Goal: Task Accomplishment & Management: Manage account settings

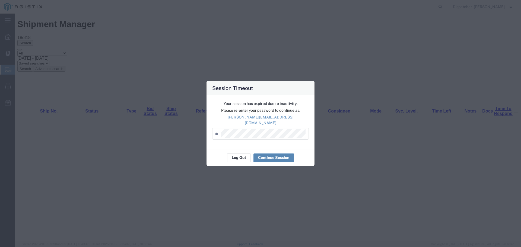
click at [263, 154] on button "Continue Session" at bounding box center [273, 158] width 40 height 9
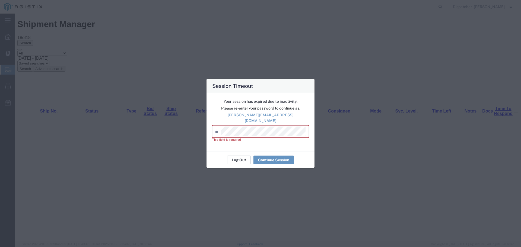
click at [231, 158] on button "Log Out" at bounding box center [239, 160] width 24 height 9
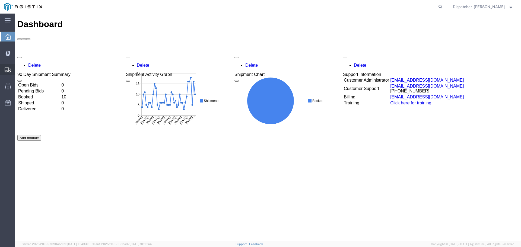
click at [19, 69] on span "Shipments" at bounding box center [17, 69] width 4 height 11
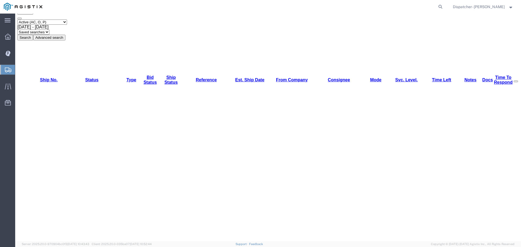
scroll to position [36, 0]
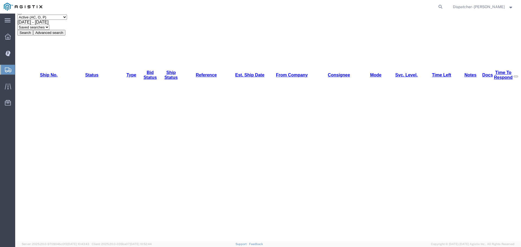
click at [49, 24] on span "[DATE] - [DATE]" at bounding box center [32, 22] width 31 height 5
click at [56, 20] on select "Select status Active (AC, O, P) All Approved Awaiting Confirmation (AC) Booked …" at bounding box center [42, 17] width 50 height 5
select select "ALL"
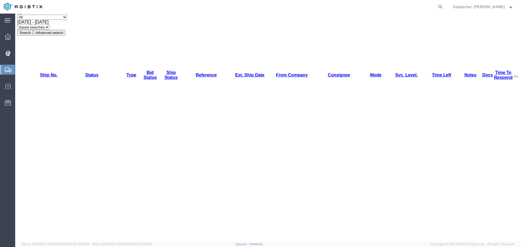
click at [17, 20] on select "Select status Active (AC, O, P) All Approved Awaiting Confirmation (AC) Booked …" at bounding box center [42, 17] width 50 height 5
click at [33, 35] on button "Search" at bounding box center [25, 33] width 16 height 6
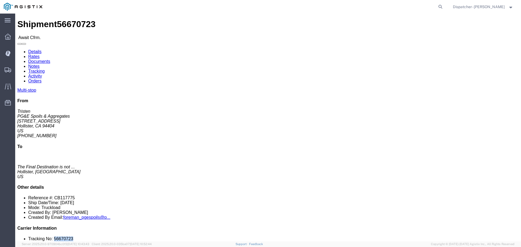
drag, startPoint x: 452, startPoint y: 163, endPoint x: 427, endPoint y: 161, distance: 25.6
click li "Tracking No: 56670723"
copy li "56670723"
click link "Tracking"
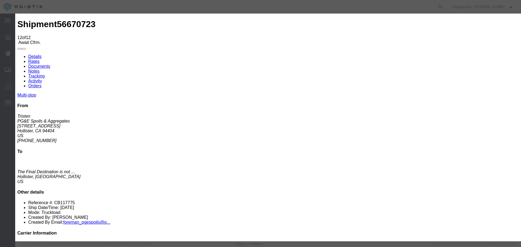
select select "DELIVRED"
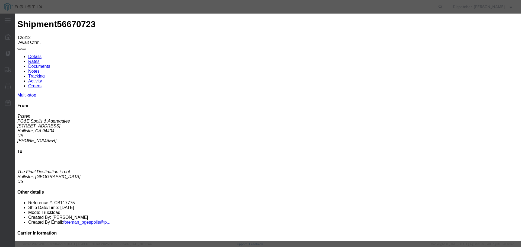
type textarea "4 Loads"
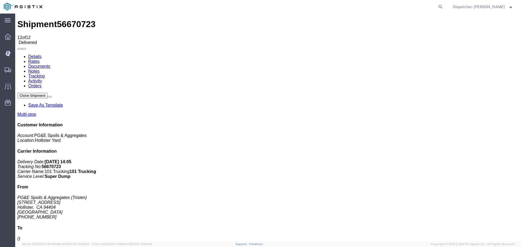
click at [40, 69] on link "Notes" at bounding box center [33, 71] width 11 height 5
click at [50, 64] on link "Documents" at bounding box center [39, 66] width 22 height 5
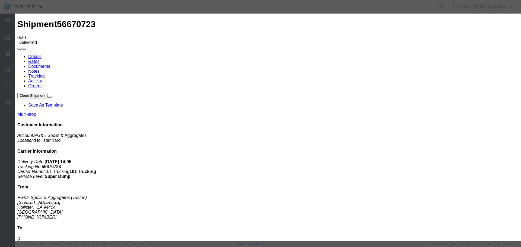
type input "Truck and Scale Tags"
type input "C:\fakepath\Truck and Scale Tags 56670723.pdf"
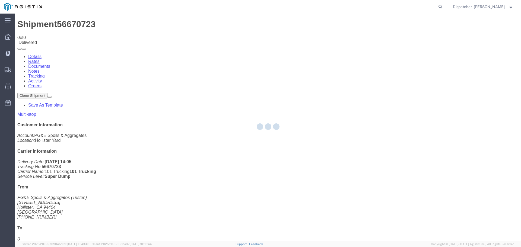
click at [407, 121] on div at bounding box center [268, 128] width 506 height 228
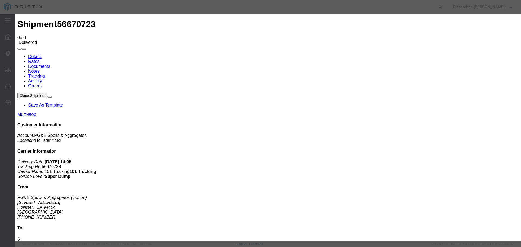
type input "Truck and Scale Tags"
type input "C:\fakepath\Truck and Scale Tags 56670723.pdf"
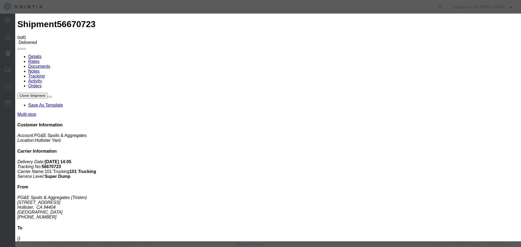
select select
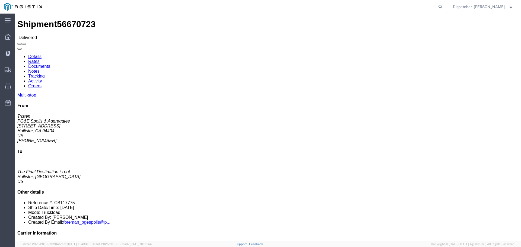
drag, startPoint x: 23, startPoint y: 69, endPoint x: 8, endPoint y: 56, distance: 20.2
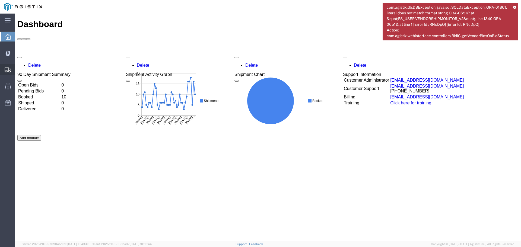
click at [19, 69] on span "Shipments" at bounding box center [17, 69] width 4 height 11
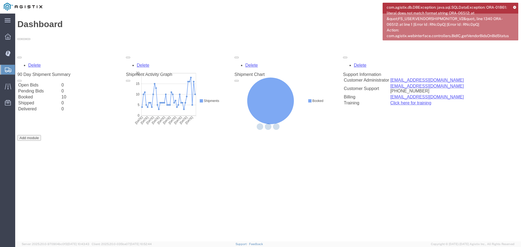
click at [516, 8] on div "com.agistix.db.DBException: java.sql.SQLDataException: ORA-01861: literal does …" at bounding box center [451, 22] width 136 height 38
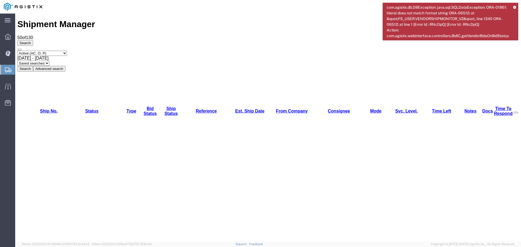
click at [515, 5] on div "com.agistix.db.DBException: java.sql.SQLDataException: ORA-01861: literal does …" at bounding box center [451, 22] width 136 height 38
click at [513, 6] on icon at bounding box center [514, 7] width 3 height 3
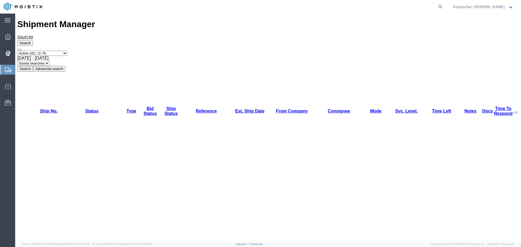
click at [35, 51] on select "Select status Active (AC, O, P) All Approved Awaiting Confirmation (AC) Booked …" at bounding box center [42, 53] width 50 height 5
select select "ALL"
click at [17, 51] on select "Select status Active (AC, O, P) All Approved Awaiting Confirmation (AC) Booked …" at bounding box center [42, 53] width 50 height 5
click at [113, 56] on div "[DATE] - [DATE]" at bounding box center [267, 58] width 501 height 5
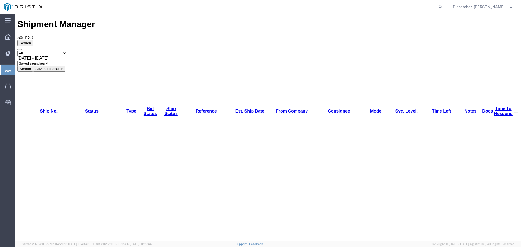
drag, startPoint x: 177, startPoint y: 36, endPoint x: 120, endPoint y: 39, distance: 57.0
click at [117, 51] on div "Select status Active (AC, O, P) All Approved Awaiting Confirmation (AC) Booked …" at bounding box center [267, 61] width 501 height 21
click at [49, 56] on span "[DATE] - [DATE]" at bounding box center [32, 58] width 31 height 5
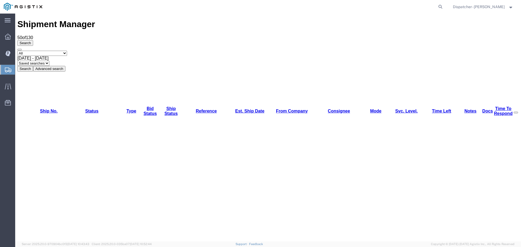
click at [33, 66] on button "Search" at bounding box center [25, 69] width 16 height 6
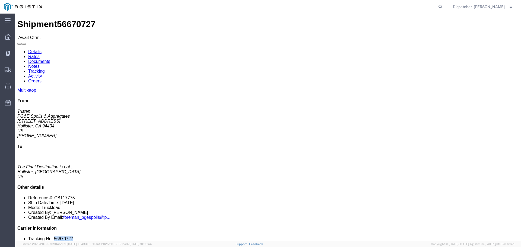
drag, startPoint x: 442, startPoint y: 161, endPoint x: 427, endPoint y: 161, distance: 15.7
click li "Tracking No: 56670727"
copy li "56670727"
click link "Tracking"
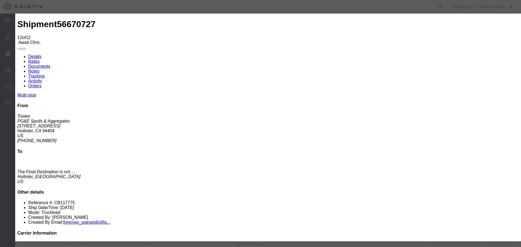
select select "DELIVRED"
type textarea "4 Loads"
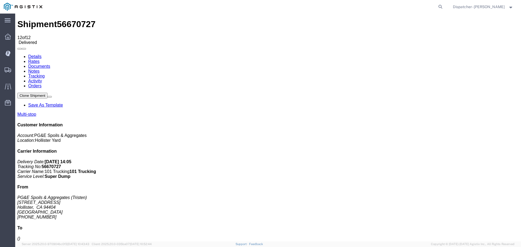
click at [40, 69] on link "Notes" at bounding box center [33, 71] width 11 height 5
click at [50, 64] on link "Documents" at bounding box center [39, 66] width 22 height 5
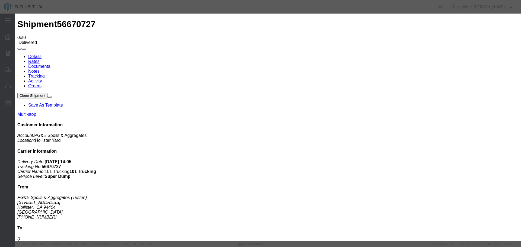
type input "Truck and Scale Tags"
type input "C:\fakepath\Truck and Scale Tags 56670727.pdf"
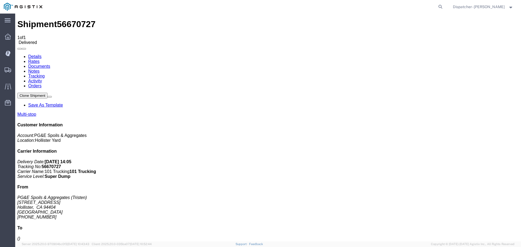
click at [19, 70] on span "Shipments" at bounding box center [17, 69] width 4 height 11
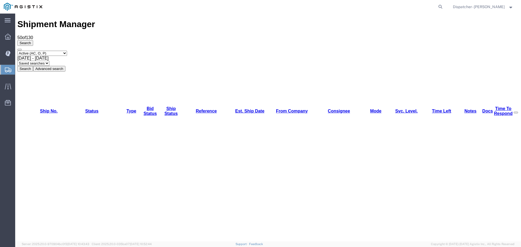
click at [40, 51] on select "Select status Active (AC, O, P) All Approved Awaiting Confirmation (AC) Booked …" at bounding box center [42, 53] width 50 height 5
select select "ALL"
click at [17, 51] on select "Select status Active (AC, O, P) All Approved Awaiting Confirmation (AC) Booked …" at bounding box center [42, 53] width 50 height 5
click at [49, 56] on span "[DATE] - [DATE]" at bounding box center [32, 58] width 31 height 5
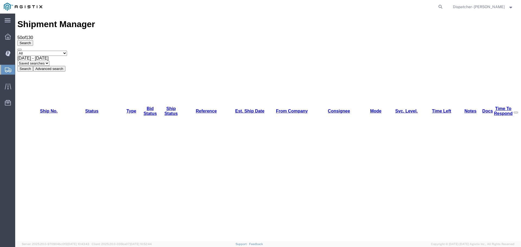
click at [33, 66] on button "Search" at bounding box center [25, 69] width 16 height 6
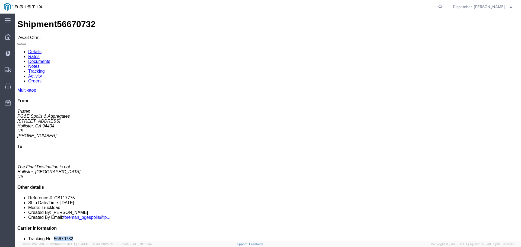
drag, startPoint x: 445, startPoint y: 165, endPoint x: 426, endPoint y: 164, distance: 18.7
click li "Tracking No: 56670732"
copy li "56670732"
click link "Tracking"
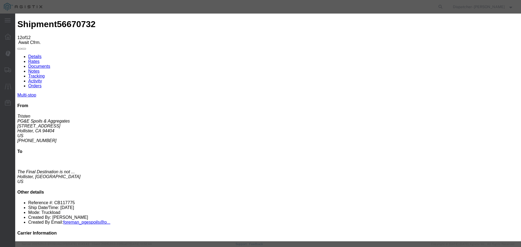
select select "DELIVRED"
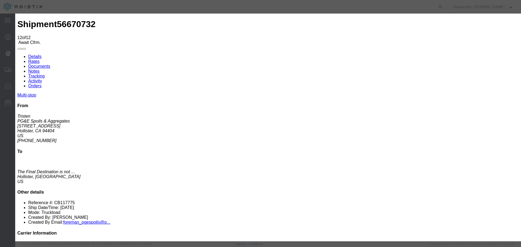
type textarea "4 Loads"
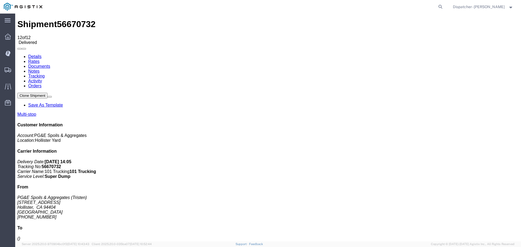
click at [40, 69] on link "Notes" at bounding box center [33, 71] width 11 height 5
click at [50, 64] on link "Documents" at bounding box center [39, 66] width 22 height 5
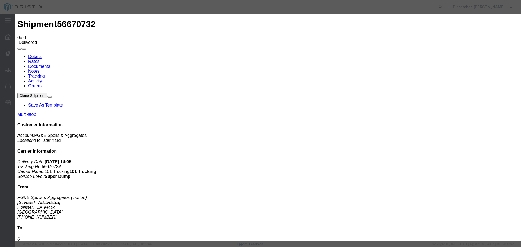
type input "Truck and Scale Tags"
type input "C:\fakepath\Truck and Scale Tags 56670732.pdf"
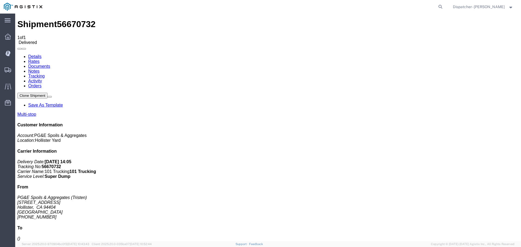
click at [19, 68] on span "Shipments" at bounding box center [17, 69] width 4 height 11
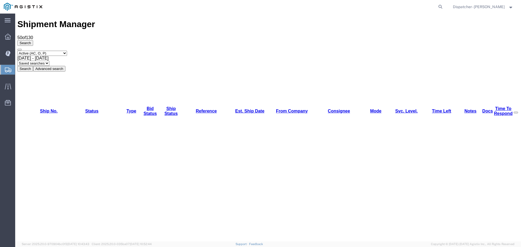
click at [44, 51] on select "Select status Active (AC, O, P) All Approved Awaiting Confirmation (AC) Booked …" at bounding box center [42, 53] width 50 height 5
select select "ALL"
click at [17, 51] on select "Select status Active (AC, O, P) All Approved Awaiting Confirmation (AC) Booked …" at bounding box center [42, 53] width 50 height 5
click at [122, 56] on div "[DATE] - [DATE]" at bounding box center [267, 58] width 501 height 5
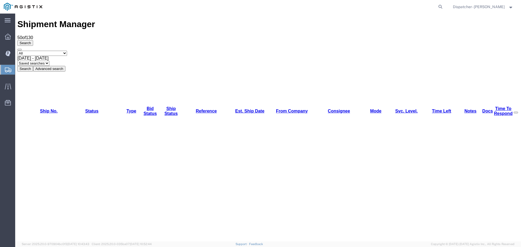
click at [33, 66] on button "Search" at bounding box center [25, 69] width 16 height 6
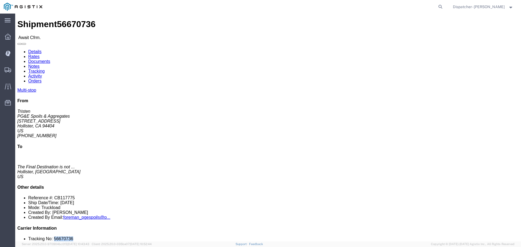
drag, startPoint x: 448, startPoint y: 164, endPoint x: 427, endPoint y: 164, distance: 21.4
click li "Tracking No: 56670736"
copy li "56670736"
click link "Tracking"
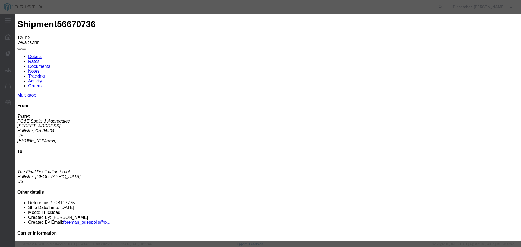
select select "DELIVRED"
type textarea "4 Loads"
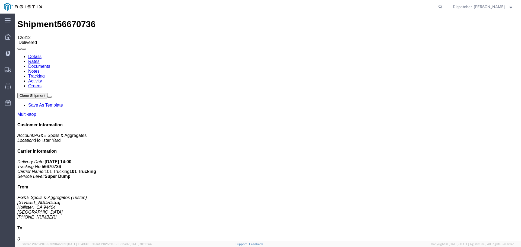
click at [40, 69] on link "Notes" at bounding box center [33, 71] width 11 height 5
click at [50, 64] on link "Documents" at bounding box center [39, 66] width 22 height 5
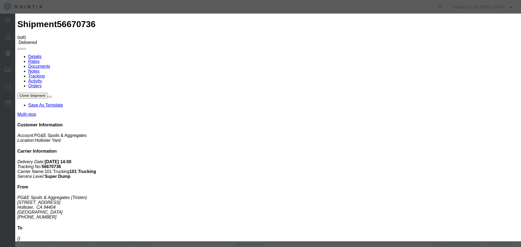
type input "Truck and Scale Tags"
type input "C:\fakepath\Truck and Scale Tags 56670736.pdf"
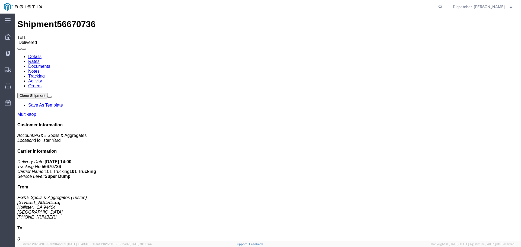
click at [19, 69] on span "Shipments" at bounding box center [17, 69] width 4 height 11
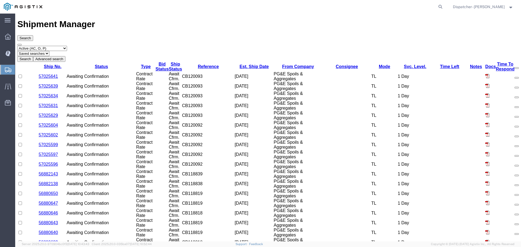
click at [36, 46] on select "Select status Active (AC, O, P) All Approved Awaiting Confirmation (AC) Booked …" at bounding box center [42, 48] width 50 height 5
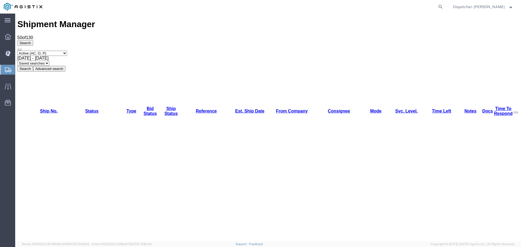
select select "ALL"
click at [17, 51] on select "Select status Active (AC, O, P) All Approved Awaiting Confirmation (AC) Booked …" at bounding box center [42, 53] width 50 height 5
click at [49, 56] on span "[DATE] - [DATE]" at bounding box center [32, 58] width 31 height 5
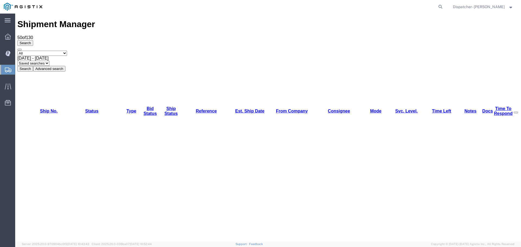
click at [33, 66] on button "Search" at bounding box center [25, 69] width 16 height 6
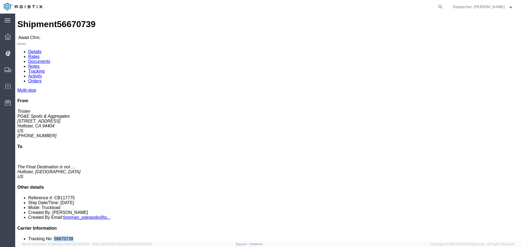
drag, startPoint x: 449, startPoint y: 163, endPoint x: 427, endPoint y: 164, distance: 22.8
click li "Tracking No: 56670739"
copy li "56670739"
click link "Tracking"
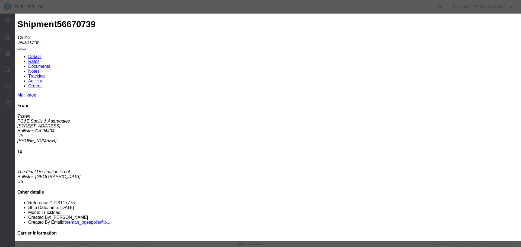
drag, startPoint x: 177, startPoint y: 79, endPoint x: 177, endPoint y: 82, distance: 3.4
select select "DELIVRED"
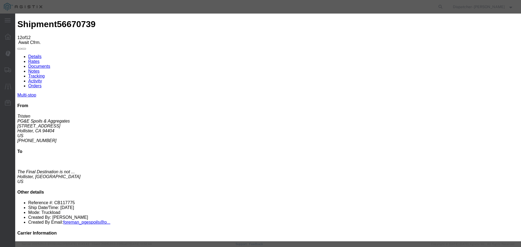
type textarea "4 Loads"
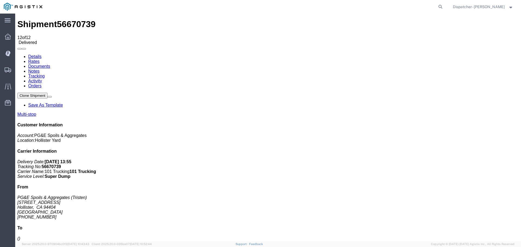
click at [40, 69] on link "Notes" at bounding box center [33, 71] width 11 height 5
click at [50, 64] on link "Documents" at bounding box center [39, 66] width 22 height 5
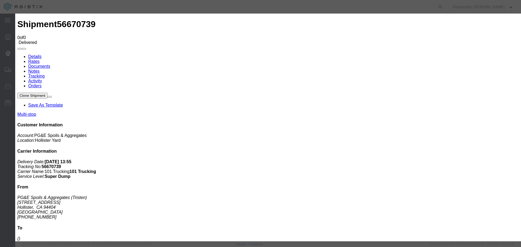
type input "Truck and Scale Tags"
type input "C:\fakepath\Truck and Scale Tags 56670739.pdf"
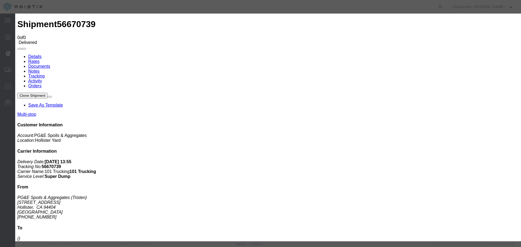
select select
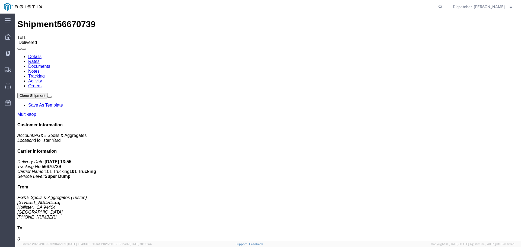
click at [9, 71] on icon at bounding box center [8, 70] width 7 height 5
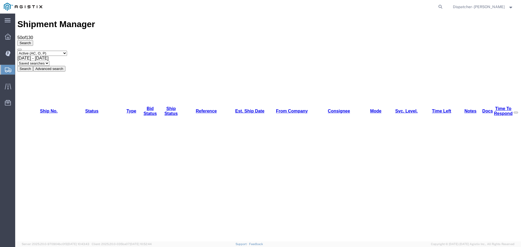
click at [46, 51] on select "Select status Active (AC, O, P) All Approved Awaiting Confirmation (AC) Booked …" at bounding box center [42, 53] width 50 height 5
select select "ALL"
click at [17, 51] on select "Select status Active (AC, O, P) All Approved Awaiting Confirmation (AC) Booked …" at bounding box center [42, 53] width 50 height 5
click at [49, 56] on span "[DATE] - [DATE]" at bounding box center [32, 58] width 31 height 5
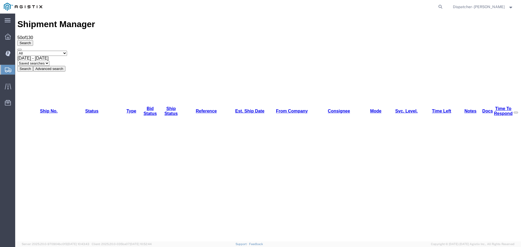
click at [33, 66] on button "Search" at bounding box center [25, 69] width 16 height 6
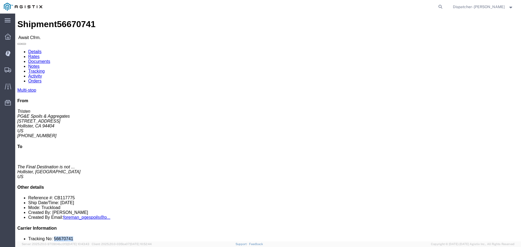
drag, startPoint x: 445, startPoint y: 164, endPoint x: 427, endPoint y: 164, distance: 19.0
click li "Tracking No: 56670741"
copy li "56670741"
click link "Tracking"
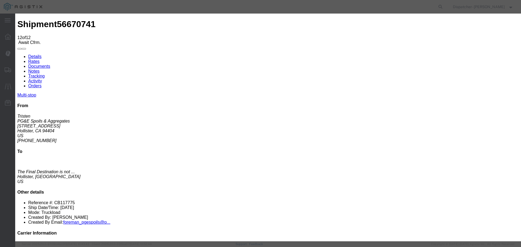
select select "DELIVRED"
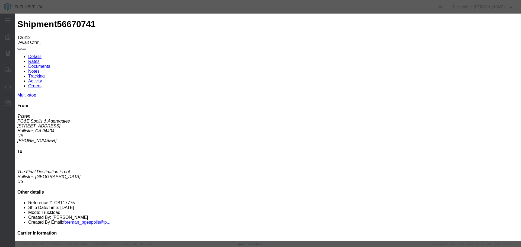
type textarea "4 Loads"
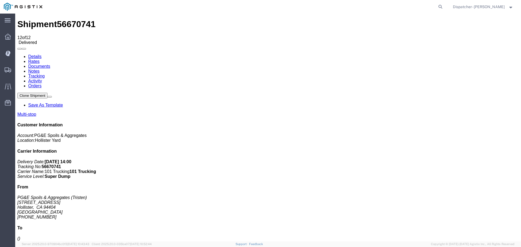
click at [40, 69] on link "Notes" at bounding box center [33, 71] width 11 height 5
click at [50, 64] on link "Documents" at bounding box center [39, 66] width 22 height 5
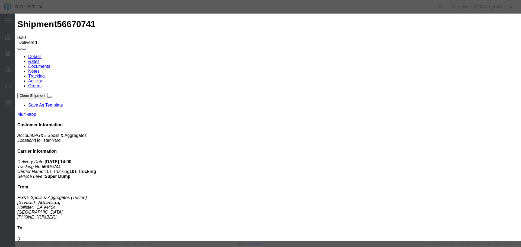
type input "Truck and Scale Tags"
type input "C:\fakepath\Truck and Scale Tags 56670741.pdf"
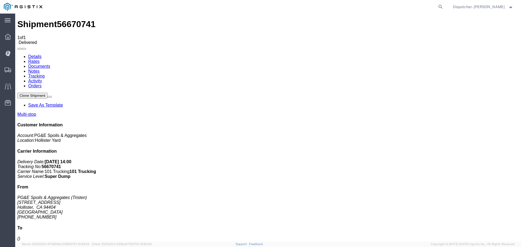
click at [19, 70] on span "Shipments" at bounding box center [17, 69] width 4 height 11
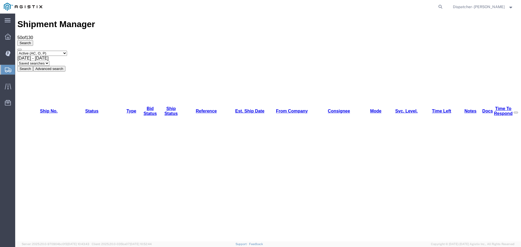
click at [63, 51] on select "Select status Active (AC, O, P) All Approved Awaiting Confirmation (AC) Booked …" at bounding box center [42, 53] width 50 height 5
select select "ALL"
click at [17, 51] on select "Select status Active (AC, O, P) All Approved Awaiting Confirmation (AC) Booked …" at bounding box center [42, 53] width 50 height 5
click at [49, 56] on span "[DATE] - [DATE]" at bounding box center [32, 58] width 31 height 5
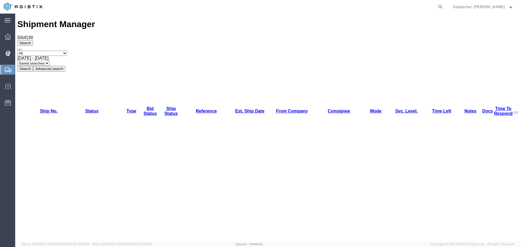
click at [33, 66] on button "Search" at bounding box center [25, 69] width 16 height 6
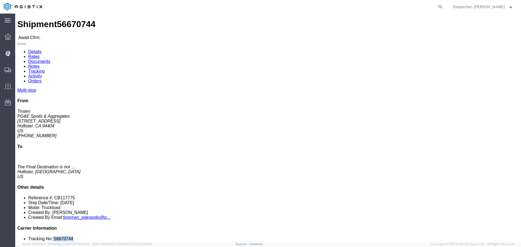
drag, startPoint x: 448, startPoint y: 163, endPoint x: 425, endPoint y: 161, distance: 22.7
click li "Tracking No: 56670744"
click li "Contact Name:"
drag, startPoint x: 454, startPoint y: 166, endPoint x: 435, endPoint y: 160, distance: 19.8
click ul "Tracking No: 56670744 Contact Name: Contact Phone: Service Level: Super Dump Ca…"
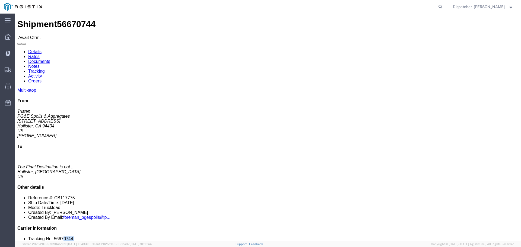
click li "Tracking No: 56670744"
drag, startPoint x: 443, startPoint y: 162, endPoint x: 427, endPoint y: 164, distance: 16.3
click li "Tracking No: 56670744"
copy li "56670744"
click link "Tracking"
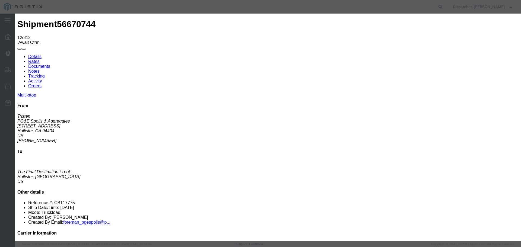
select select "DELIVRED"
type textarea "4 Loads"
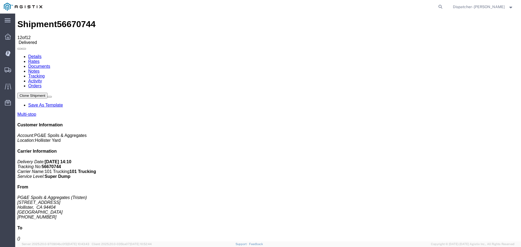
click at [40, 69] on link "Notes" at bounding box center [33, 71] width 11 height 5
click at [50, 64] on link "Documents" at bounding box center [39, 66] width 22 height 5
click at [40, 69] on link "Notes" at bounding box center [33, 71] width 11 height 5
click at [50, 64] on link "Documents" at bounding box center [39, 66] width 22 height 5
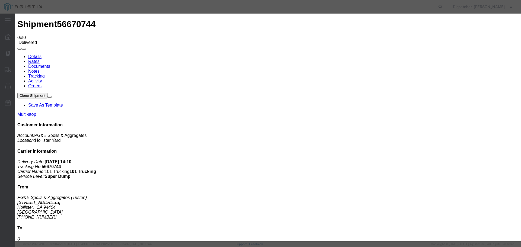
type input "Truck and Scale tags"
type input "C:\fakepath\Truck and Scale Tags 56670744.pdf"
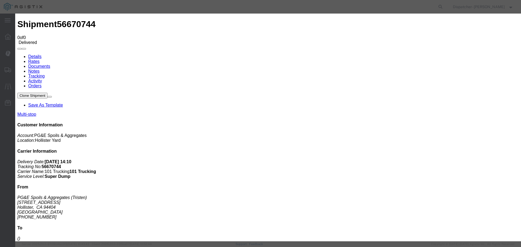
select select
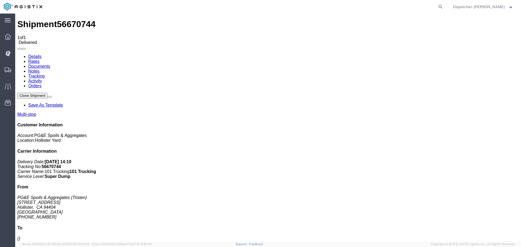
click at [19, 69] on span "Shipments" at bounding box center [17, 69] width 4 height 11
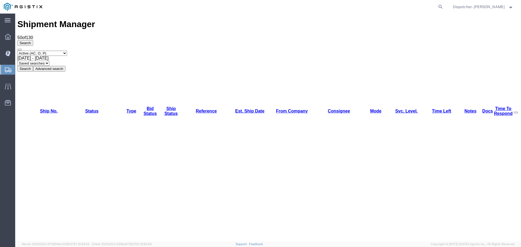
click at [59, 51] on select "Select status Active (AC, O, P) All Approved Awaiting Confirmation (AC) Booked …" at bounding box center [42, 53] width 50 height 5
select select "ALL"
click at [17, 51] on select "Select status Active (AC, O, P) All Approved Awaiting Confirmation (AC) Booked …" at bounding box center [42, 53] width 50 height 5
click at [94, 51] on div "Select status Active (AC, O, P) All Approved Awaiting Confirmation (AC) Booked …" at bounding box center [267, 61] width 501 height 21
click at [49, 56] on span "[DATE] - [DATE]" at bounding box center [32, 58] width 31 height 5
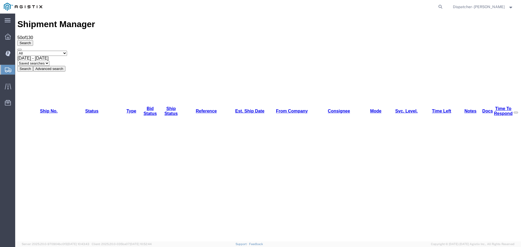
click at [33, 66] on button "Search" at bounding box center [25, 69] width 16 height 6
click at [49, 56] on span "[DATE] - [DATE]" at bounding box center [32, 58] width 31 height 5
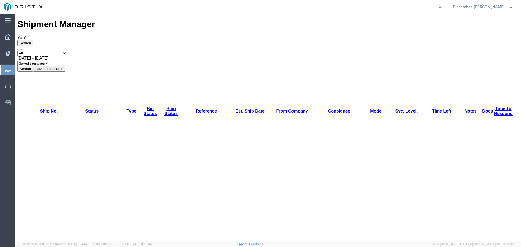
click at [33, 66] on button "Search" at bounding box center [25, 69] width 16 height 6
click at [49, 56] on span "[DATE] - [DATE]" at bounding box center [32, 58] width 31 height 5
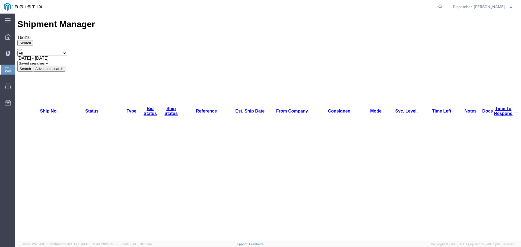
click at [33, 66] on button "Search" at bounding box center [25, 69] width 16 height 6
click at [49, 56] on span "[DATE] - [DATE]" at bounding box center [32, 58] width 31 height 5
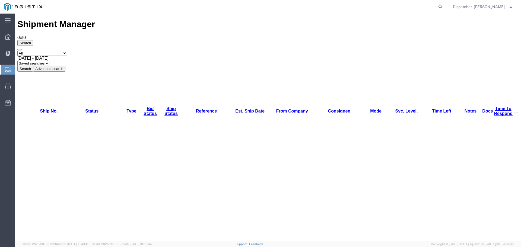
click at [33, 66] on button "Search" at bounding box center [25, 69] width 16 height 6
click at [49, 56] on span "[DATE] - [DATE]" at bounding box center [32, 58] width 31 height 5
click at [33, 66] on button "Search" at bounding box center [25, 69] width 16 height 6
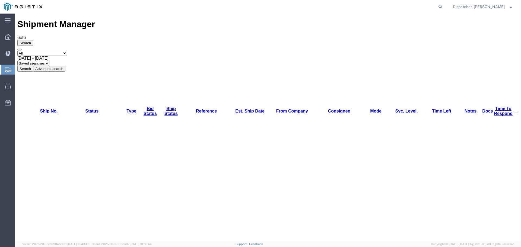
click at [33, 66] on button "Search" at bounding box center [25, 69] width 16 height 6
click at [49, 56] on span "[DATE] - [DATE]" at bounding box center [32, 58] width 31 height 5
click at [33, 66] on button "Search" at bounding box center [25, 69] width 16 height 6
click at [235, 109] on link "Est. Ship Date" at bounding box center [249, 111] width 29 height 5
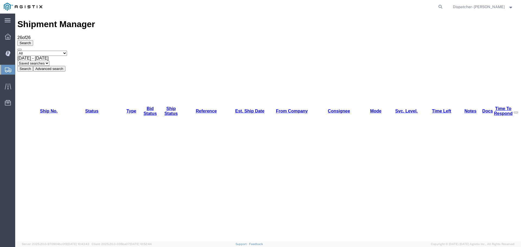
click at [235, 109] on link "Est. Ship Date" at bounding box center [249, 111] width 29 height 5
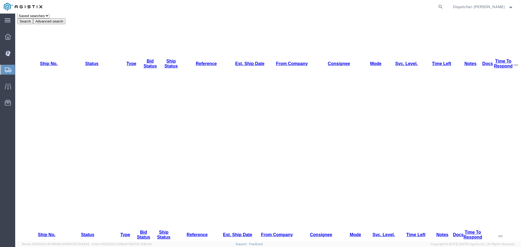
scroll to position [58, 0]
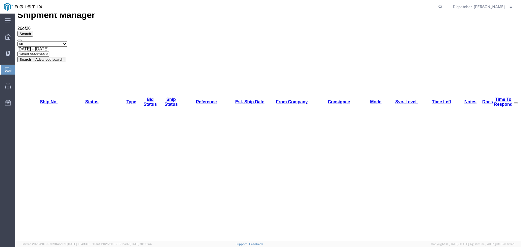
scroll to position [0, 0]
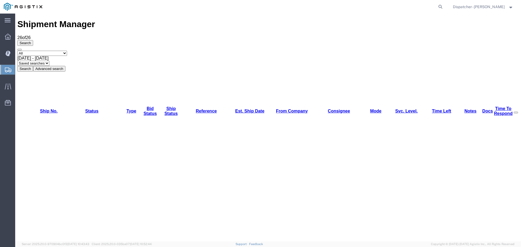
click at [101, 56] on div "[DATE] - [DATE]" at bounding box center [267, 58] width 501 height 5
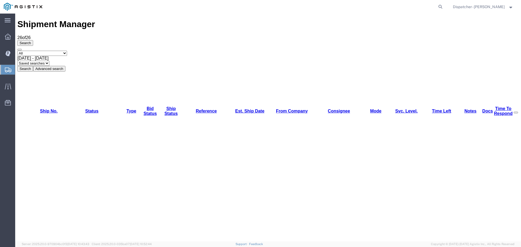
click at [33, 66] on button "Search" at bounding box center [25, 69] width 16 height 6
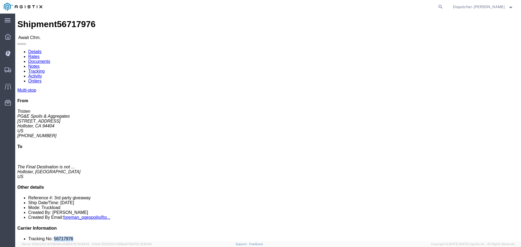
drag, startPoint x: 443, startPoint y: 162, endPoint x: 426, endPoint y: 159, distance: 16.6
click div "Multi-stop From Tristen PG&E Spoils & Aggregates [STREET_ADDRESS][PERSON_NAME] …"
copy li "56717976"
click link "Tracking"
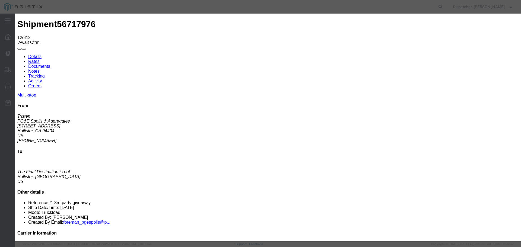
select select "DELIVRED"
type textarea "5 Loads"
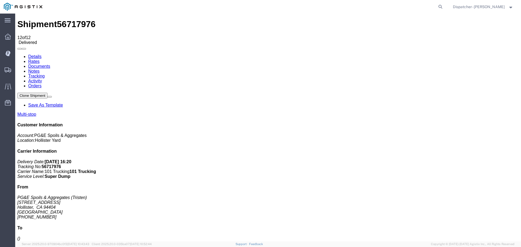
click at [40, 69] on link "Notes" at bounding box center [33, 71] width 11 height 5
click at [50, 64] on link "Documents" at bounding box center [39, 66] width 22 height 5
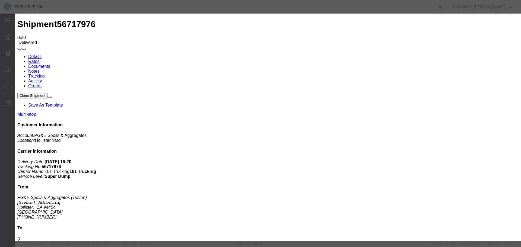
type input "Truck and Scale Tags"
type input "C:\fakepath\Truck and Scale Tags 56717976.pdf"
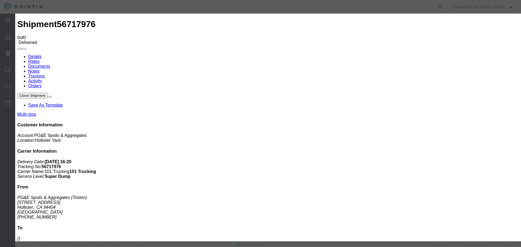
select select
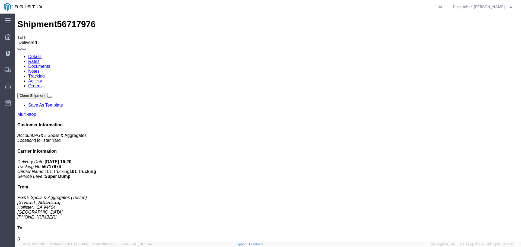
click at [19, 69] on span "Shipments" at bounding box center [17, 69] width 4 height 11
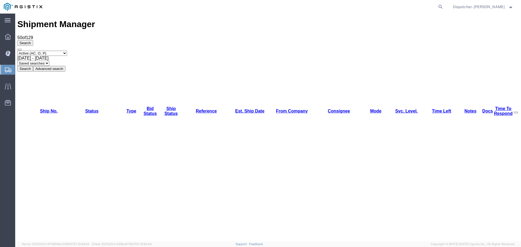
click at [107, 56] on div "[DATE] - [DATE]" at bounding box center [267, 58] width 501 height 5
drag, startPoint x: 185, startPoint y: 37, endPoint x: 72, endPoint y: 43, distance: 113.5
click at [74, 44] on div "Search Select status Active (AC, O, P) All Approved Awaiting Confirmation (AC) …" at bounding box center [267, 55] width 501 height 31
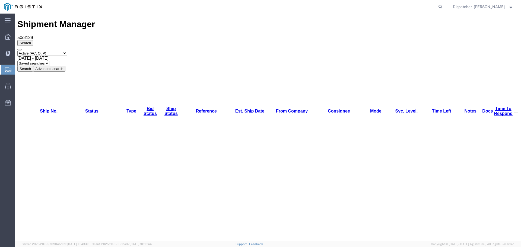
click at [67, 51] on select "Select status Active (AC, O, P) All Approved Awaiting Confirmation (AC) Booked …" at bounding box center [42, 53] width 50 height 5
select select "ALL"
click at [17, 51] on select "Select status Active (AC, O, P) All Approved Awaiting Confirmation (AC) Booked …" at bounding box center [42, 53] width 50 height 5
click at [33, 66] on button "Search" at bounding box center [25, 69] width 16 height 6
drag, startPoint x: 54, startPoint y: 79, endPoint x: 50, endPoint y: 81, distance: 5.0
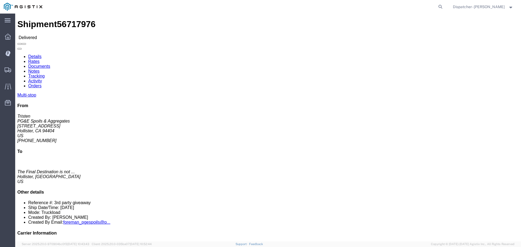
click link "Notes"
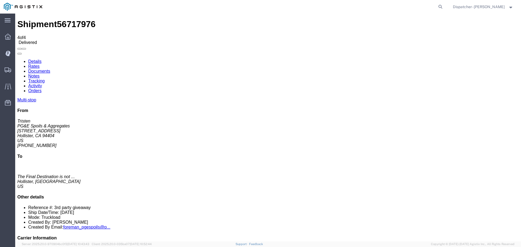
click at [50, 69] on link "Documents" at bounding box center [39, 71] width 22 height 5
click at [19, 70] on span "Shipments" at bounding box center [17, 69] width 4 height 11
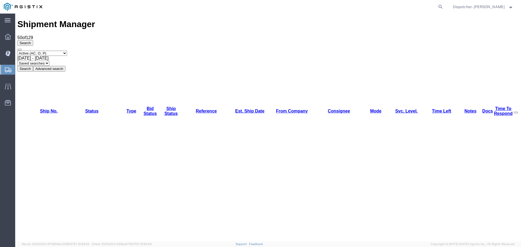
click at [50, 51] on select "Select status Active (AC, O, P) All Approved Awaiting Confirmation (AC) Booked …" at bounding box center [42, 53] width 50 height 5
select select "ALL"
click at [17, 51] on select "Select status Active (AC, O, P) All Approved Awaiting Confirmation (AC) Booked …" at bounding box center [42, 53] width 50 height 5
click at [49, 56] on span "[DATE] - [DATE]" at bounding box center [32, 58] width 31 height 5
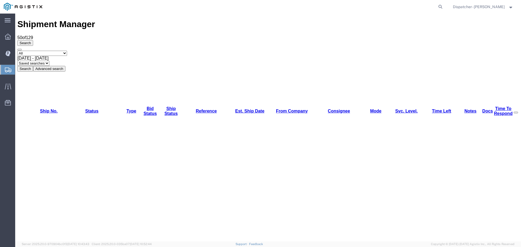
click at [33, 66] on button "Search" at bounding box center [25, 69] width 16 height 6
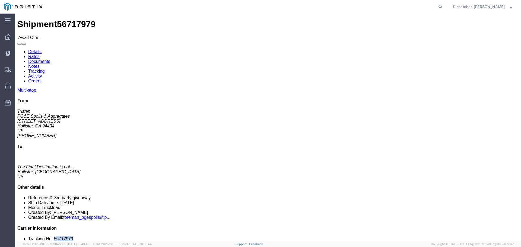
drag, startPoint x: 449, startPoint y: 163, endPoint x: 426, endPoint y: 162, distance: 22.8
click li "Tracking No: 56717979"
copy li "56717979"
click link "Tracking"
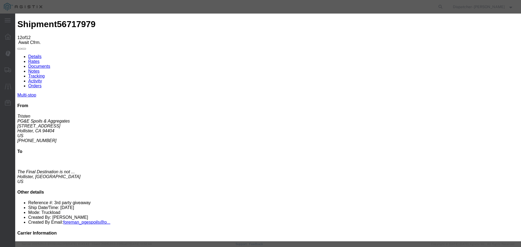
select select "DELIVRED"
type textarea "5 Loads"
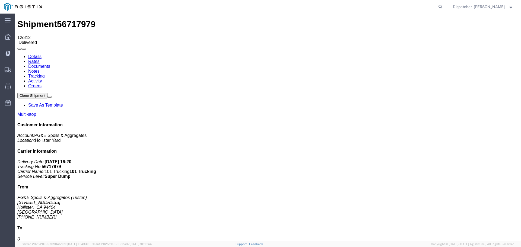
click at [40, 69] on link "Notes" at bounding box center [33, 71] width 11 height 5
click at [50, 64] on link "Documents" at bounding box center [39, 66] width 22 height 5
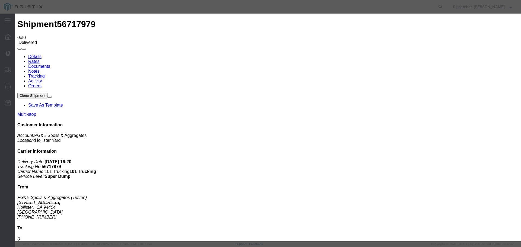
type input "Truck and Scale Tags"
type input "C:\fakepath\Truck and Scale Tags 56717979.pdf"
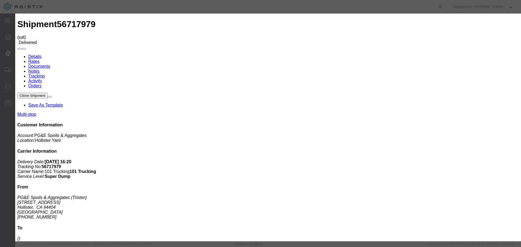
select select
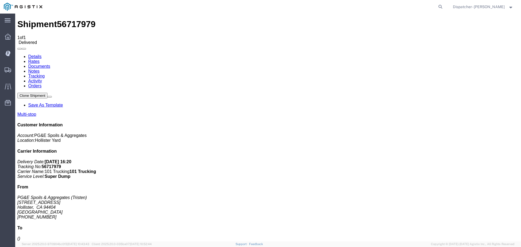
click at [19, 68] on span "Shipments" at bounding box center [17, 69] width 4 height 11
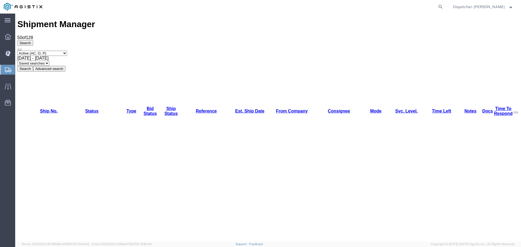
click at [49, 56] on span "[DATE] - [DATE]" at bounding box center [32, 58] width 31 height 5
click at [54, 51] on select "Select status Active (AC, O, P) All Approved Awaiting Confirmation (AC) Booked …" at bounding box center [42, 53] width 50 height 5
select select "ALL"
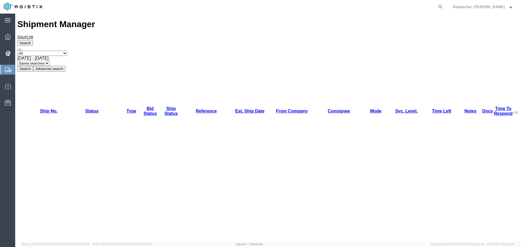
click at [17, 51] on select "Select status Active (AC, O, P) All Approved Awaiting Confirmation (AC) Booked …" at bounding box center [42, 53] width 50 height 5
click at [33, 66] on button "Search" at bounding box center [25, 69] width 16 height 6
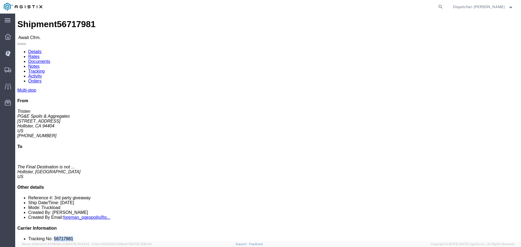
drag, startPoint x: 447, startPoint y: 164, endPoint x: 427, endPoint y: 163, distance: 20.4
click li "Tracking No: 56717981"
copy li "56717981"
click link "Tracking"
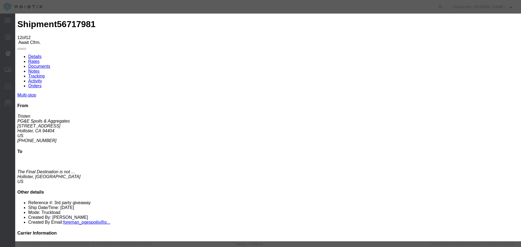
select select "DELIVRED"
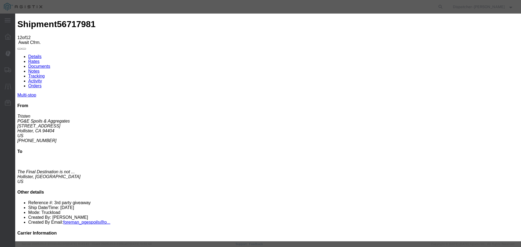
type textarea "5 Loads"
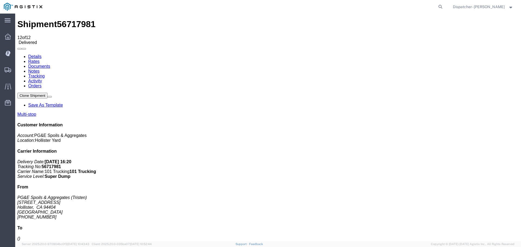
click at [40, 69] on link "Notes" at bounding box center [33, 71] width 11 height 5
click at [50, 64] on link "Documents" at bounding box center [39, 66] width 22 height 5
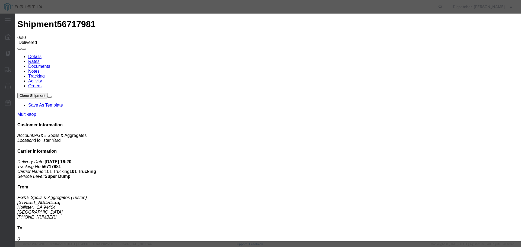
type input "Truck and Scale Tags"
type input "C:\fakepath\Truck and Scale Tags 56717981.pdf"
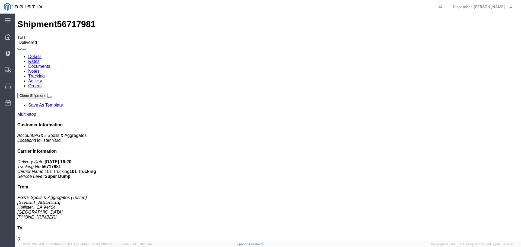
click at [19, 73] on span "Shipments" at bounding box center [17, 69] width 4 height 11
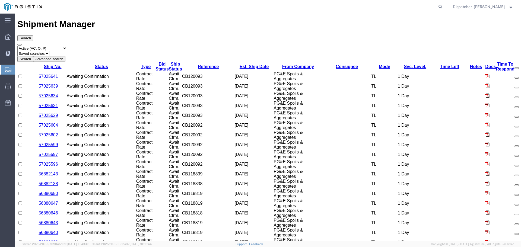
click at [49, 46] on select "Select status Active (AC, O, P) All Approved Awaiting Confirmation (AC) Booked …" at bounding box center [42, 48] width 50 height 5
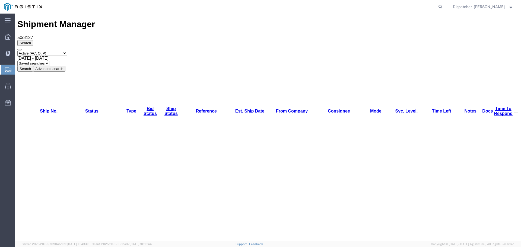
select select "ALL"
click at [17, 51] on select "Select status Active (AC, O, P) All Approved Awaiting Confirmation (AC) Booked …" at bounding box center [42, 53] width 50 height 5
click at [49, 56] on span "[DATE] - [DATE]" at bounding box center [32, 58] width 31 height 5
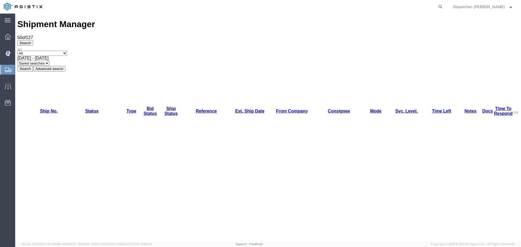
click at [33, 66] on button "Search" at bounding box center [25, 69] width 16 height 6
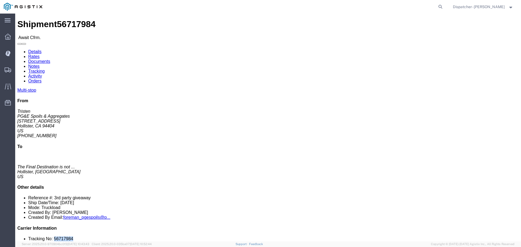
drag, startPoint x: 446, startPoint y: 160, endPoint x: 426, endPoint y: 165, distance: 21.1
click div "Multi-stop From Tristen PG&E Spoils & Aggregates [STREET_ADDRESS][PERSON_NAME] …"
click link "Tracking"
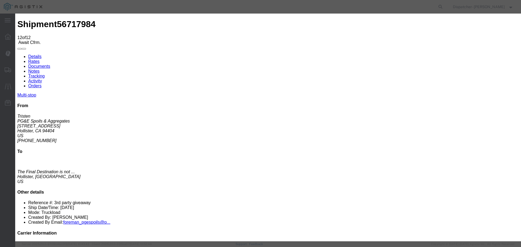
select select "DELIVRED"
type textarea "5 Loads"
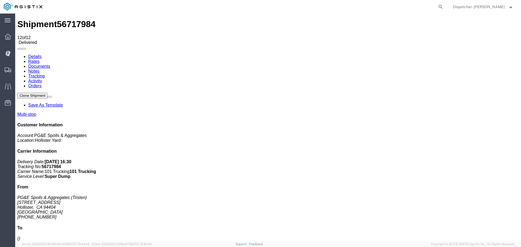
drag, startPoint x: 114, startPoint y: 49, endPoint x: 99, endPoint y: 35, distance: 20.4
click at [40, 69] on link "Notes" at bounding box center [33, 71] width 11 height 5
click at [50, 64] on link "Documents" at bounding box center [39, 66] width 22 height 5
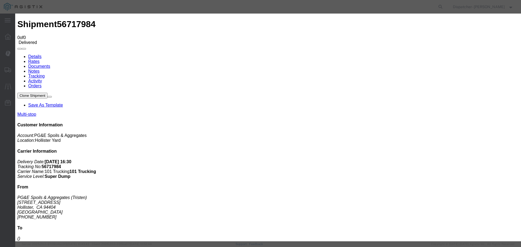
type input "Truck and Scale Tags"
type input "C:\fakepath\Truck and Scale Tags 56717984.pdf"
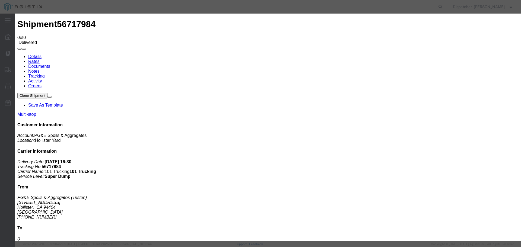
select select
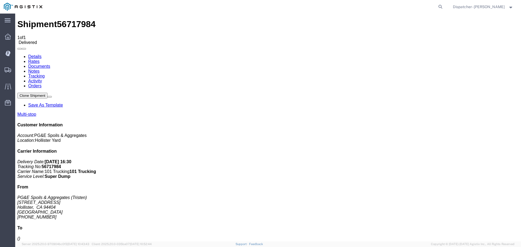
click at [19, 69] on span "Shipments" at bounding box center [17, 69] width 4 height 11
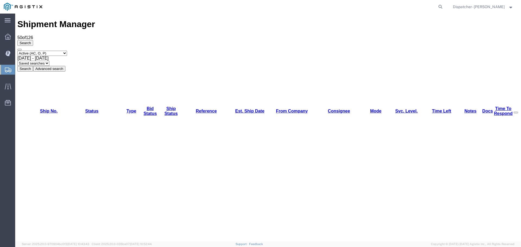
click at [64, 51] on select "Select status Active (AC, O, P) All Approved Awaiting Confirmation (AC) Booked …" at bounding box center [42, 53] width 50 height 5
select select "ALL"
click at [17, 51] on select "Select status Active (AC, O, P) All Approved Awaiting Confirmation (AC) Booked …" at bounding box center [42, 53] width 50 height 5
click at [49, 56] on span "[DATE] - [DATE]" at bounding box center [32, 58] width 31 height 5
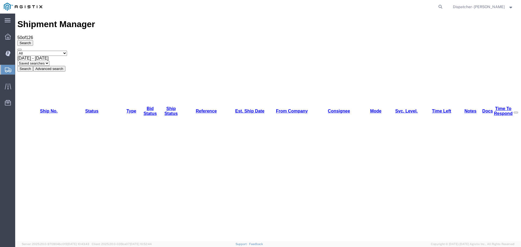
click at [33, 66] on button "Search" at bounding box center [25, 69] width 16 height 6
